Goal: Information Seeking & Learning: Learn about a topic

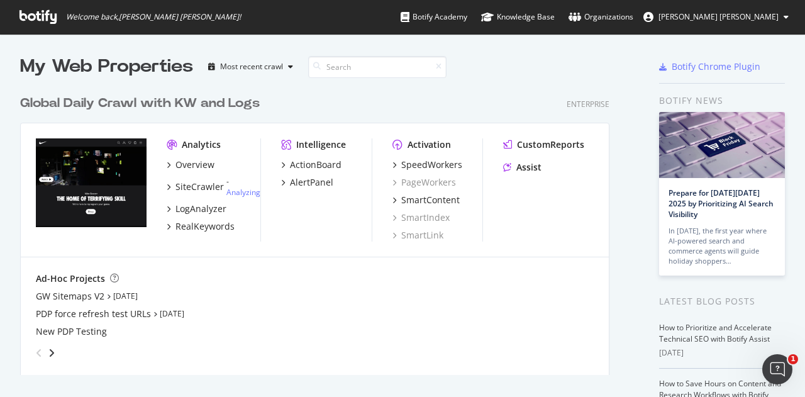
click at [33, 13] on icon at bounding box center [37, 17] width 37 height 14
click at [201, 169] on div "Overview" at bounding box center [194, 164] width 39 height 13
